Goal: Task Accomplishment & Management: Use online tool/utility

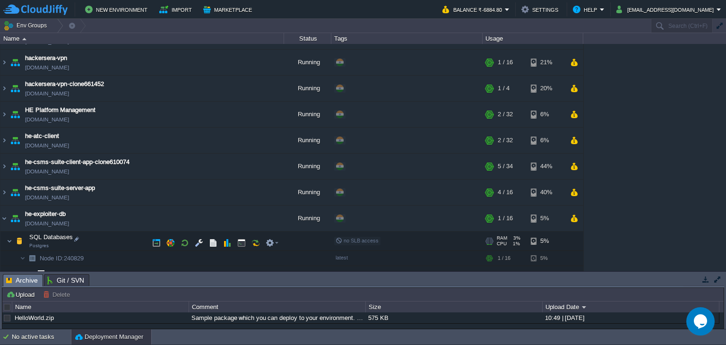
scroll to position [396, 0]
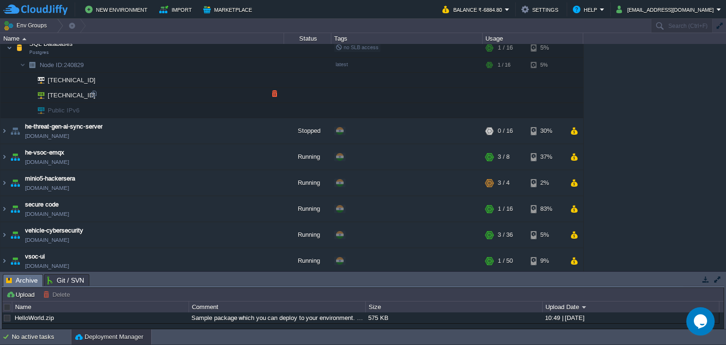
click at [98, 92] on td "[TECHNICAL_ID]" at bounding box center [142, 95] width 284 height 15
click at [93, 93] on div at bounding box center [93, 94] width 9 height 9
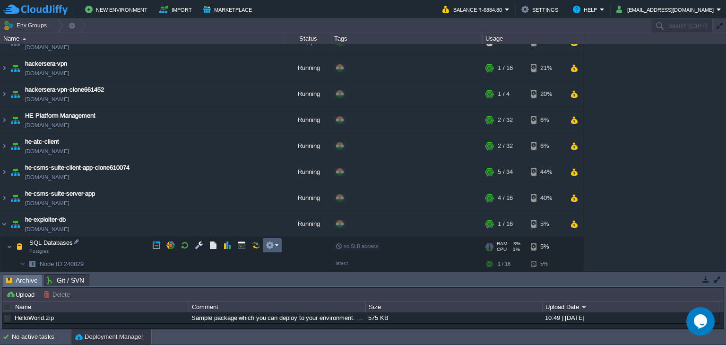
click at [276, 246] on em at bounding box center [272, 245] width 13 height 9
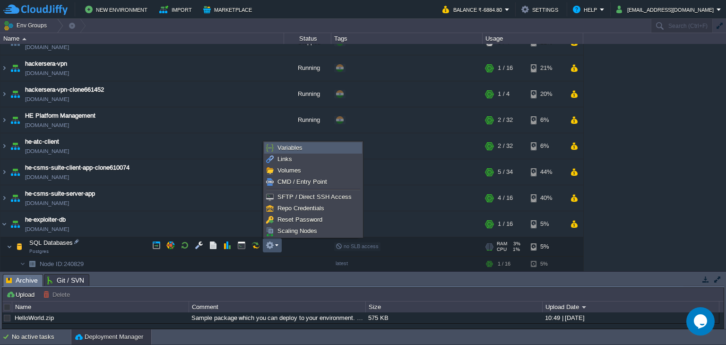
click at [318, 142] on li "Variables" at bounding box center [313, 147] width 98 height 11
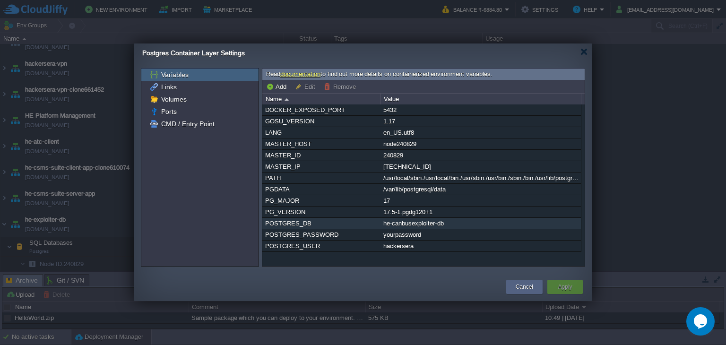
click at [417, 224] on div "he-canbusexploiter-db" at bounding box center [480, 223] width 199 height 11
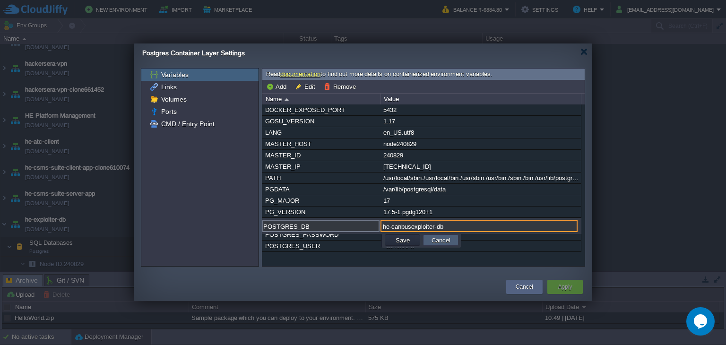
click at [452, 239] on td "Cancel" at bounding box center [440, 239] width 35 height 11
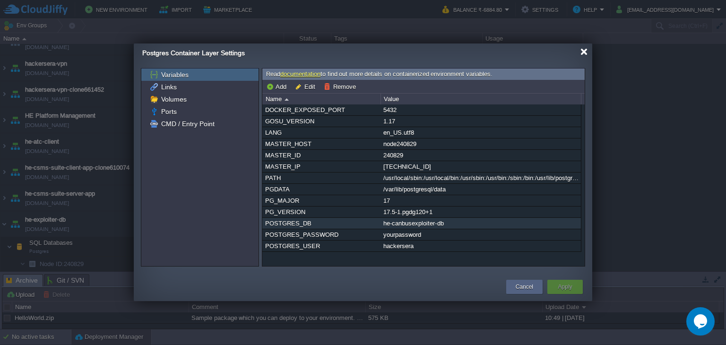
click at [583, 51] on div at bounding box center [583, 51] width 7 height 7
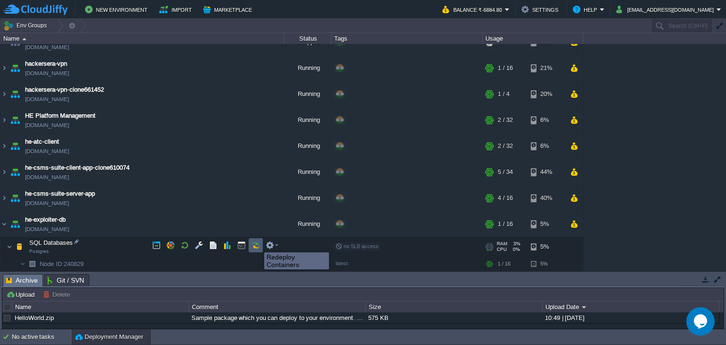
click at [257, 244] on button "button" at bounding box center [255, 245] width 9 height 9
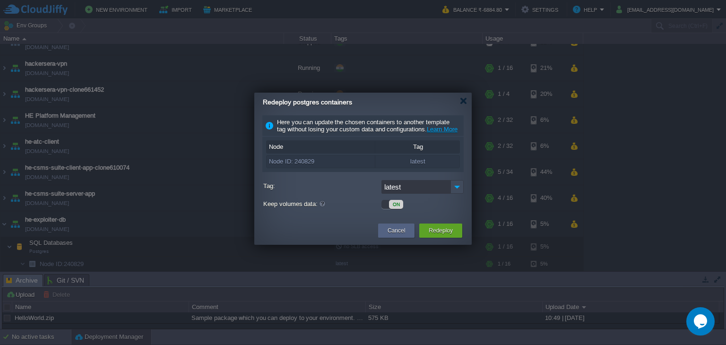
click at [394, 209] on div "ON" at bounding box center [396, 204] width 14 height 9
click at [431, 234] on button "Redeploy" at bounding box center [441, 230] width 24 height 9
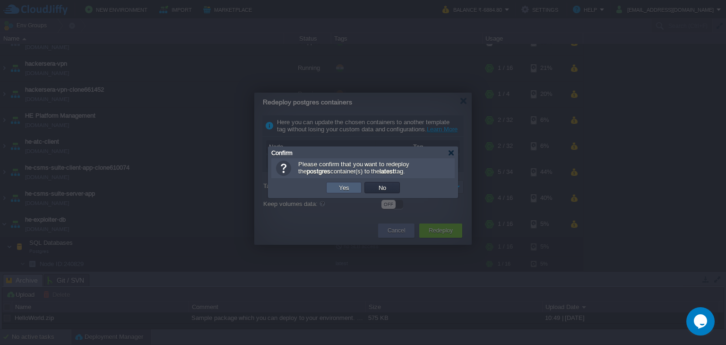
click at [343, 189] on button "Yes" at bounding box center [344, 187] width 16 height 9
